Goal: Transaction & Acquisition: Purchase product/service

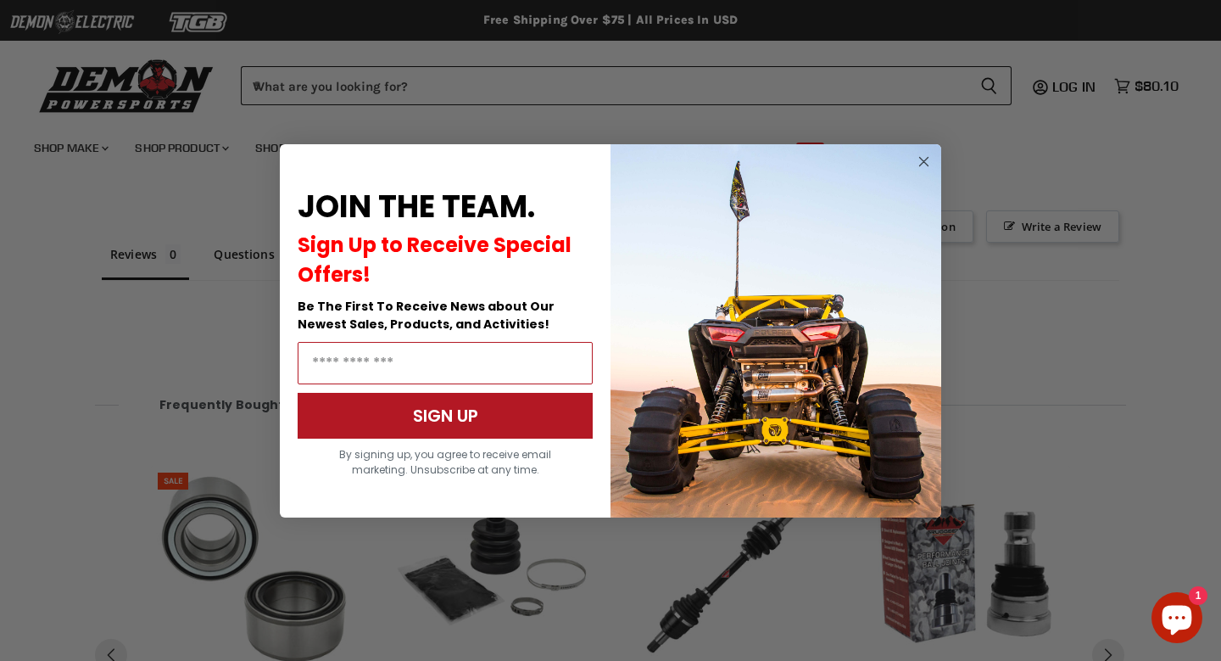
scroll to position [1289, 0]
